Goal: Navigation & Orientation: Find specific page/section

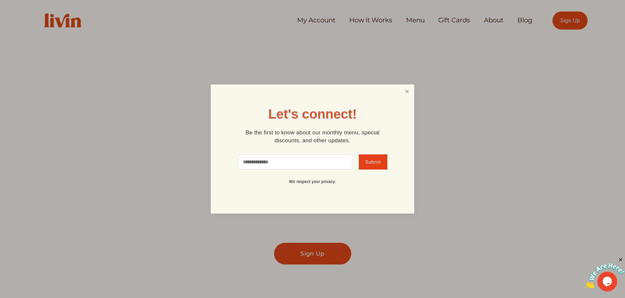
click at [408, 88] on link "Close" at bounding box center [407, 91] width 12 height 12
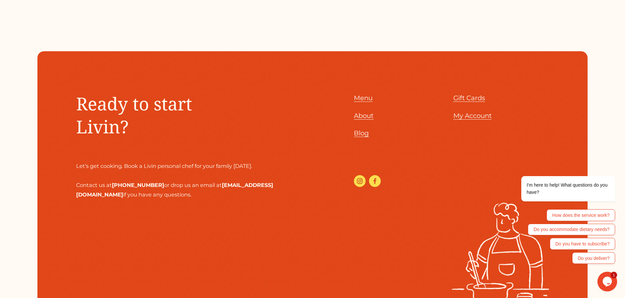
scroll to position [3365, 0]
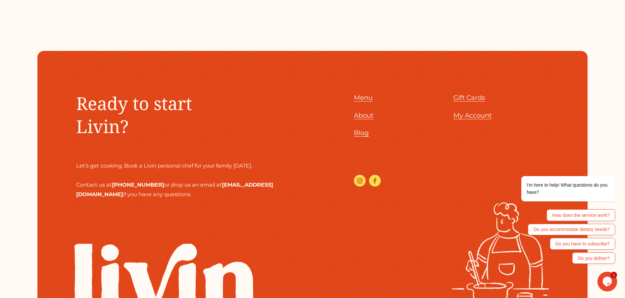
click at [359, 117] on span "About" at bounding box center [364, 115] width 20 height 8
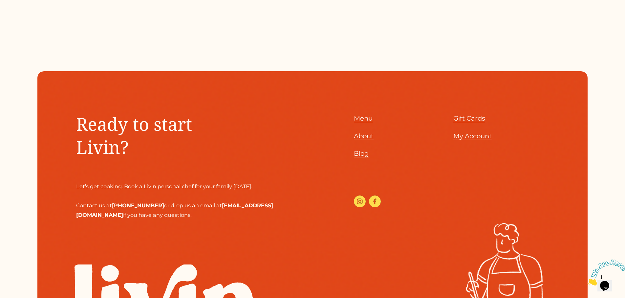
scroll to position [808, 0]
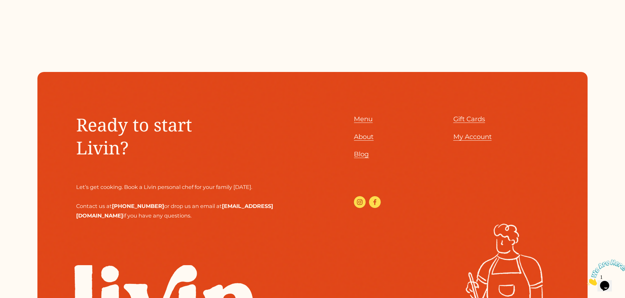
click at [365, 115] on span "Menu" at bounding box center [363, 119] width 19 height 8
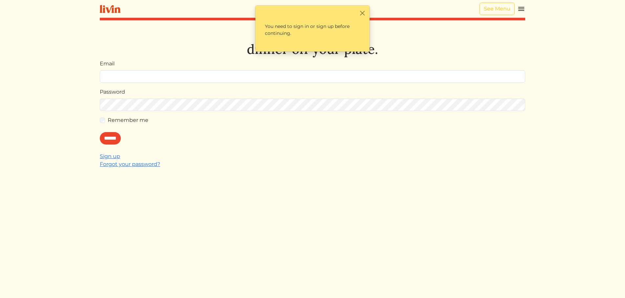
scroll to position [26, 0]
